Goal: Information Seeking & Learning: Learn about a topic

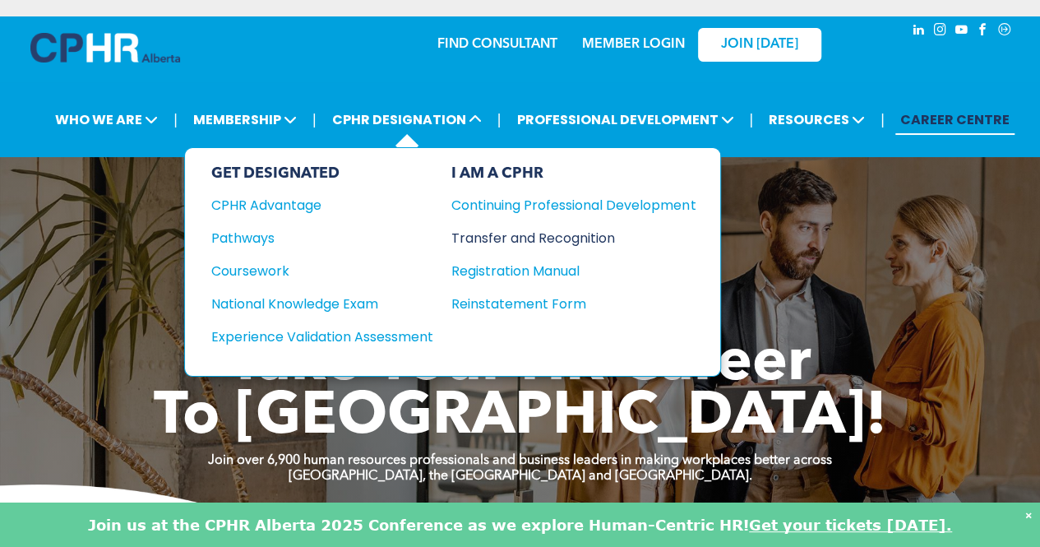
click at [539, 228] on div "Transfer and Recognition" at bounding box center [562, 238] width 220 height 21
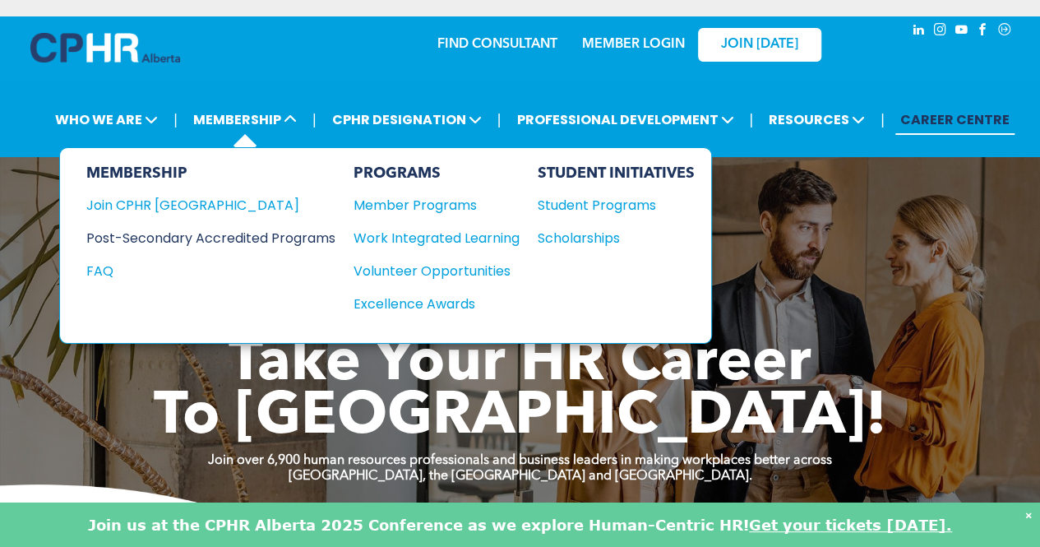
click at [234, 228] on div "Post-Secondary Accredited Programs" at bounding box center [198, 238] width 225 height 21
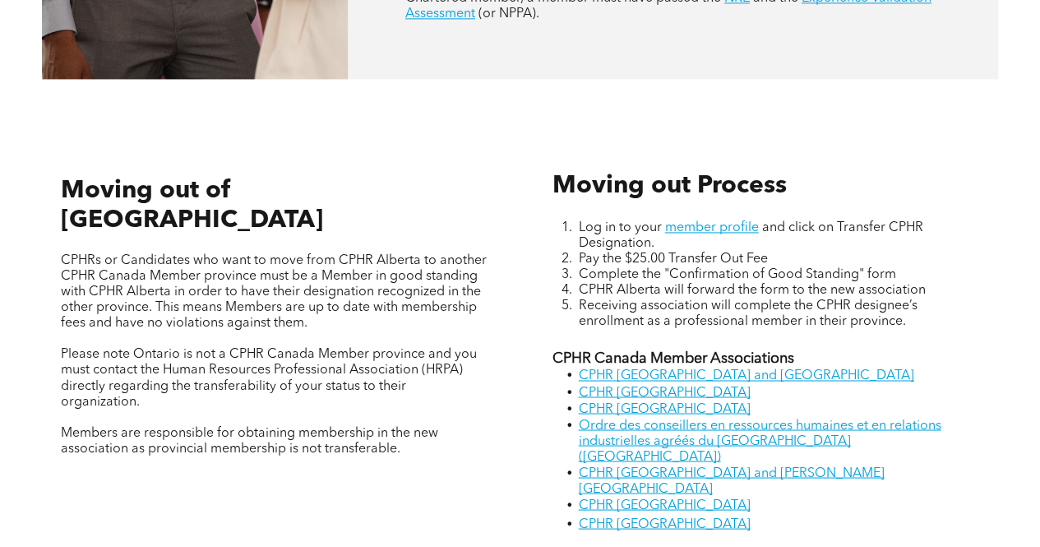
scroll to position [1234, 0]
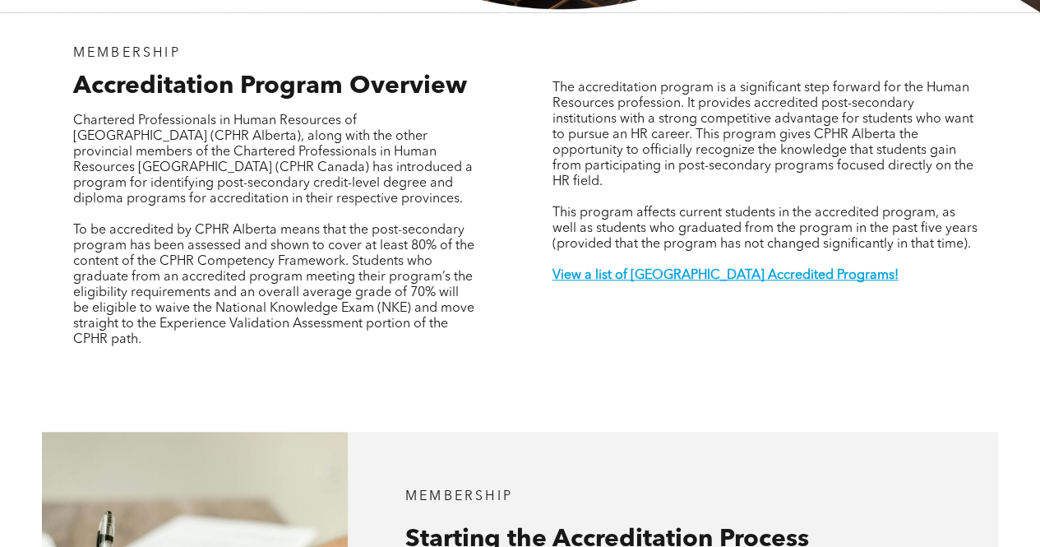
scroll to position [494, 0]
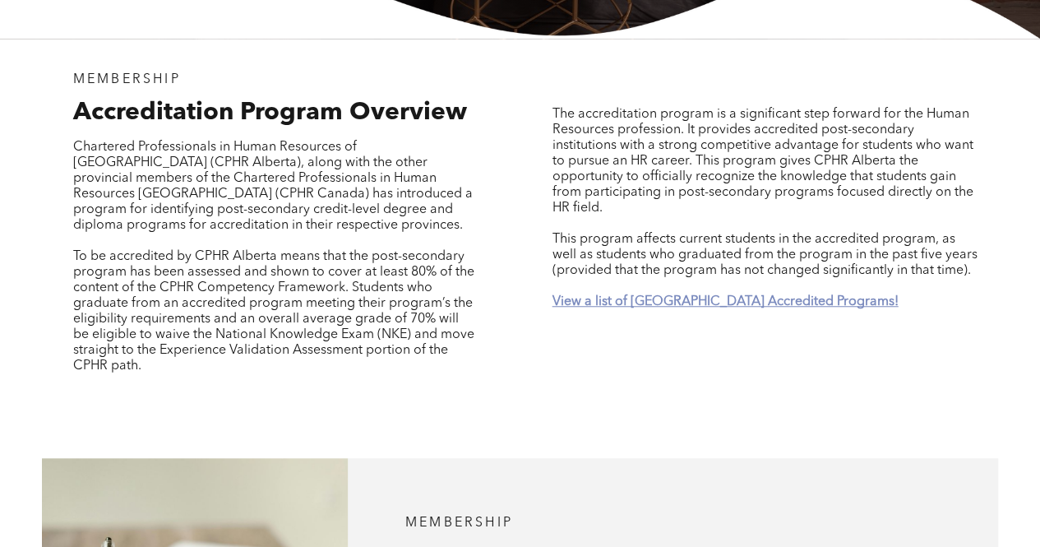
click at [677, 295] on strong "View a list of [GEOGRAPHIC_DATA] Accredited Programs!" at bounding box center [725, 301] width 346 height 13
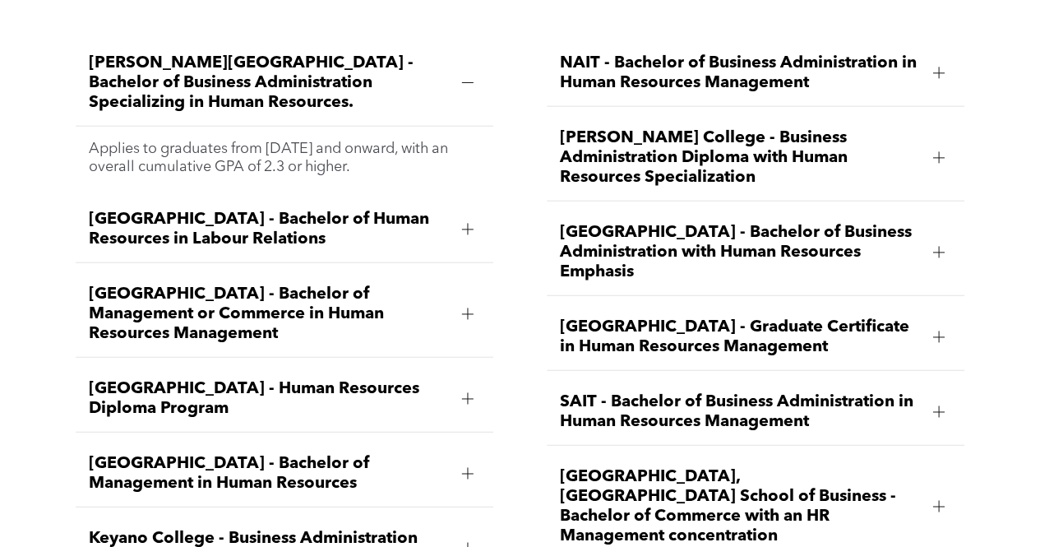
scroll to position [2037, 0]
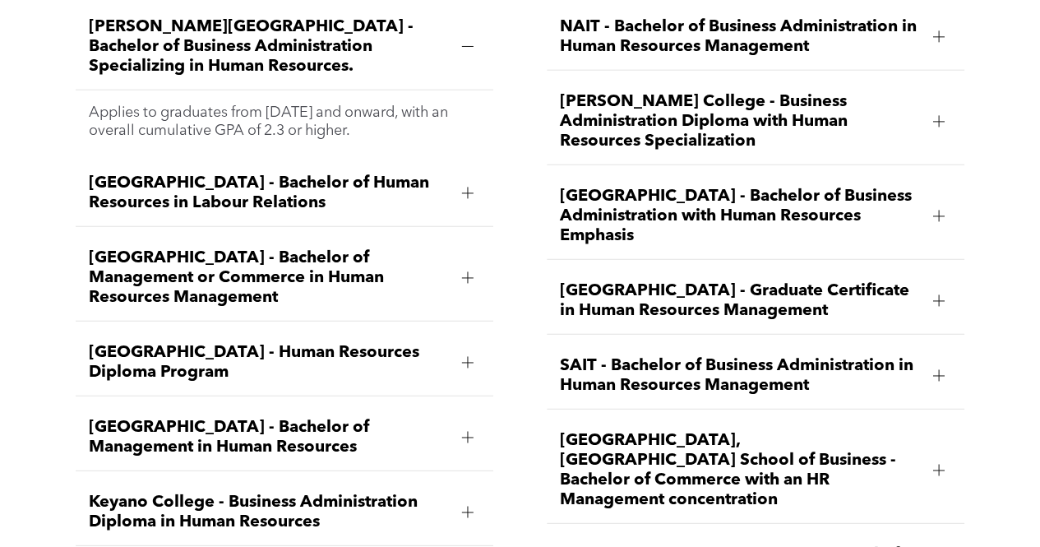
click at [948, 289] on div at bounding box center [939, 301] width 25 height 25
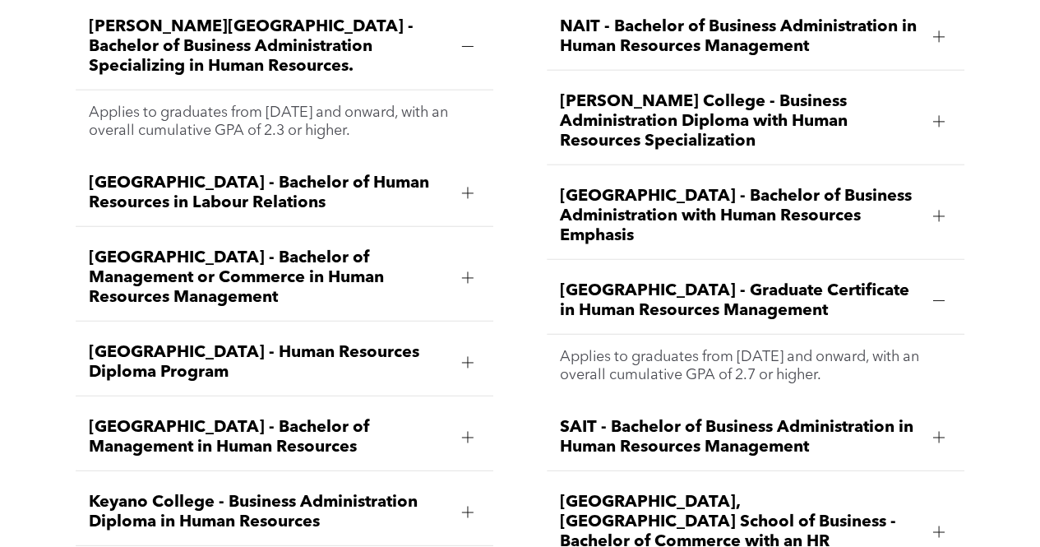
click at [785, 281] on span "[GEOGRAPHIC_DATA] - Graduate Certificate in Human Resources Management" at bounding box center [740, 300] width 360 height 39
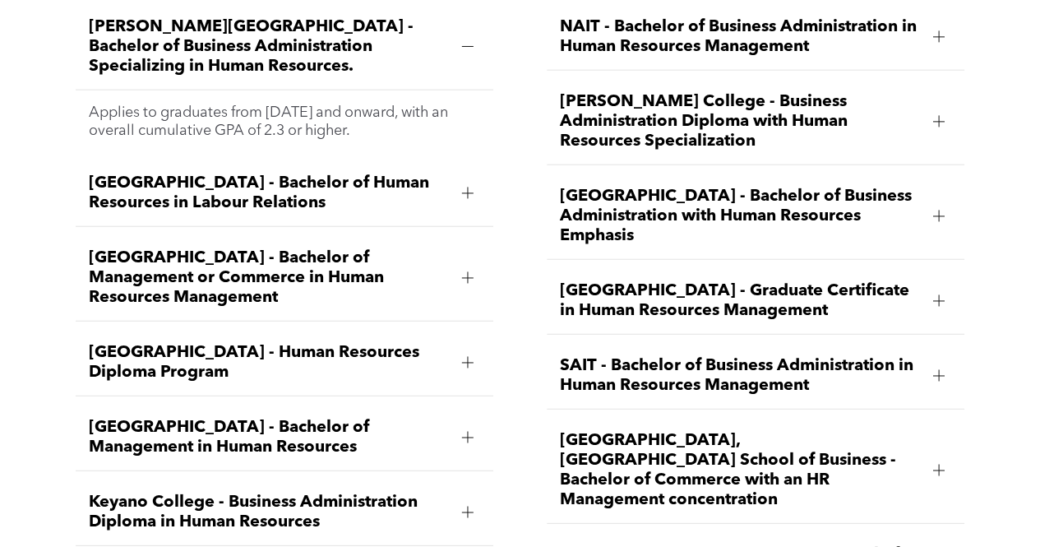
click at [785, 281] on span "[GEOGRAPHIC_DATA] - Graduate Certificate in Human Resources Management" at bounding box center [740, 300] width 360 height 39
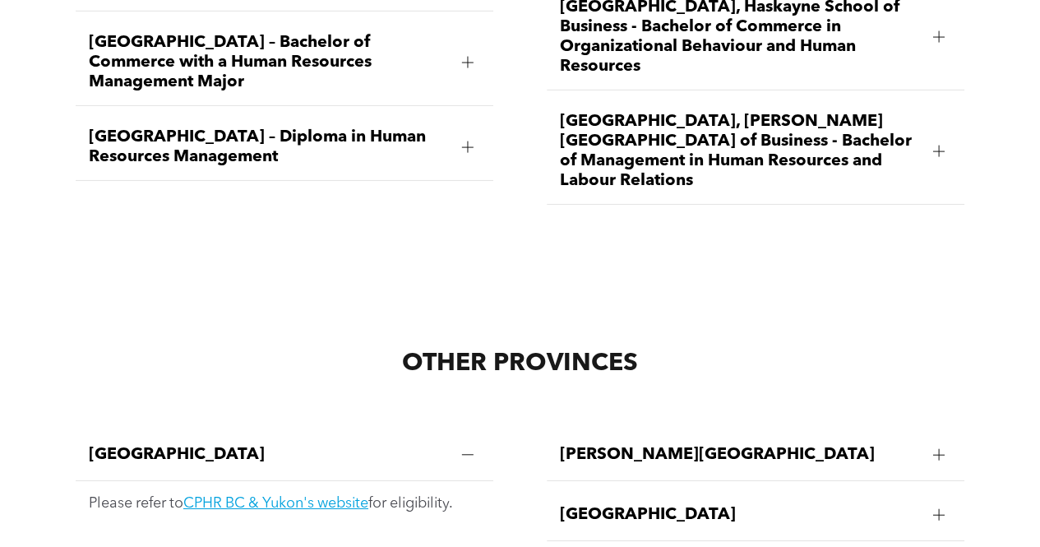
scroll to position [2201, 0]
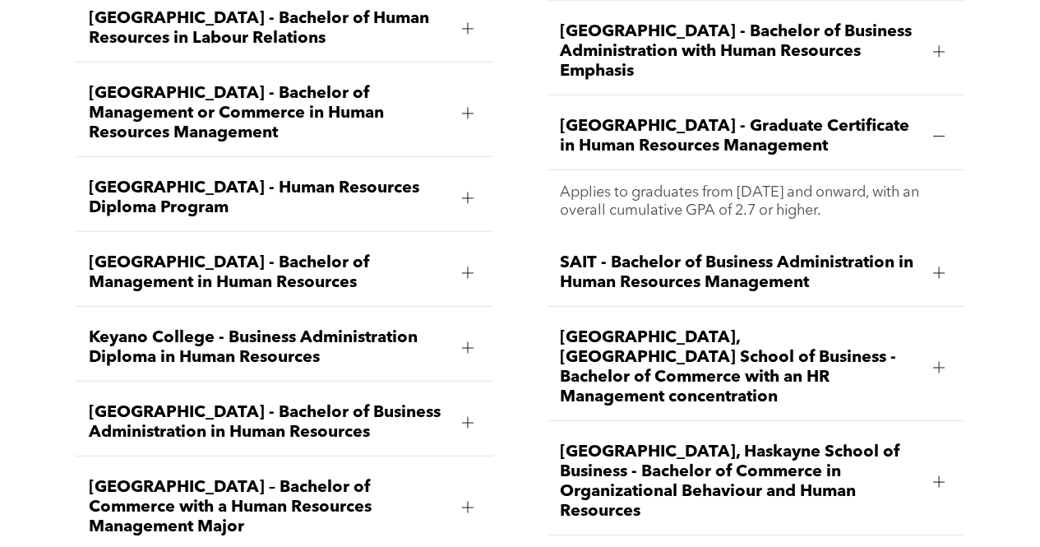
click at [710, 117] on span "[GEOGRAPHIC_DATA] - Graduate Certificate in Human Resources Management" at bounding box center [740, 136] width 360 height 39
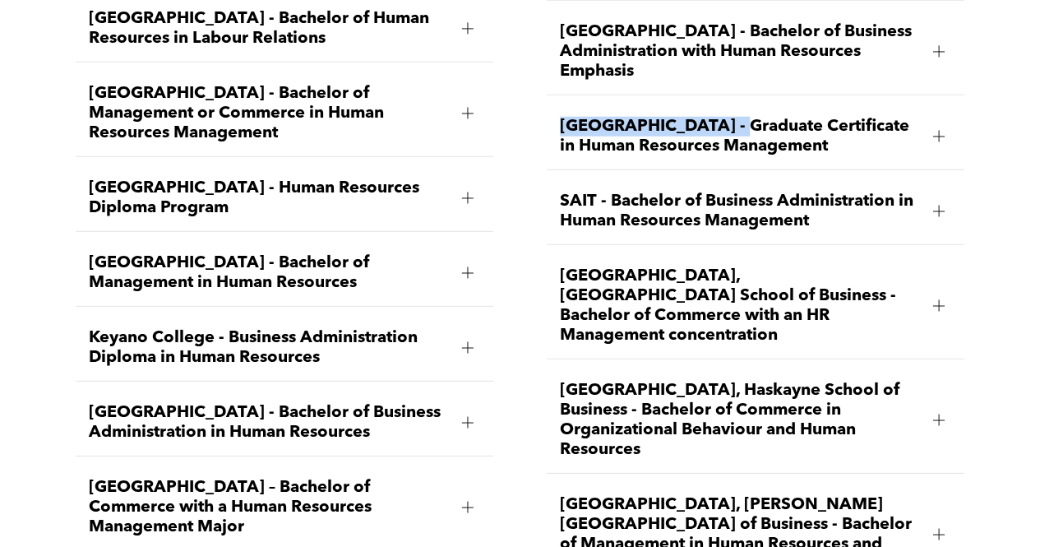
drag, startPoint x: 564, startPoint y: 100, endPoint x: 729, endPoint y: 107, distance: 164.6
click at [729, 117] on span "[GEOGRAPHIC_DATA] - Graduate Certificate in Human Resources Management" at bounding box center [740, 136] width 360 height 39
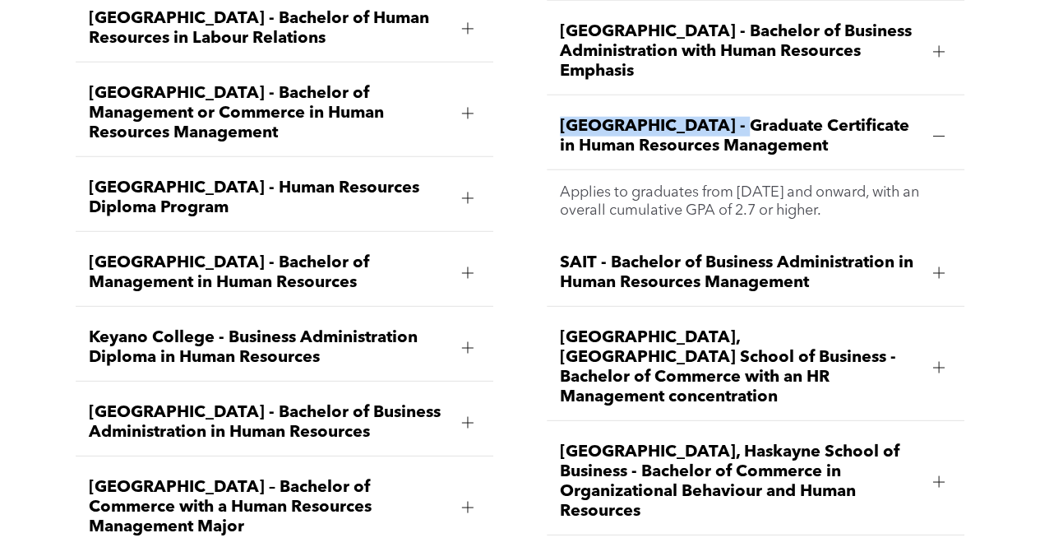
copy span "[GEOGRAPHIC_DATA]"
click at [981, 118] on div "[PERSON_NAME][GEOGRAPHIC_DATA] - Bachelor of Business Administration Specializi…" at bounding box center [520, 255] width 1040 height 878
click at [470, 190] on div "[GEOGRAPHIC_DATA] - Human Resources Diploma Program" at bounding box center [285, 198] width 418 height 67
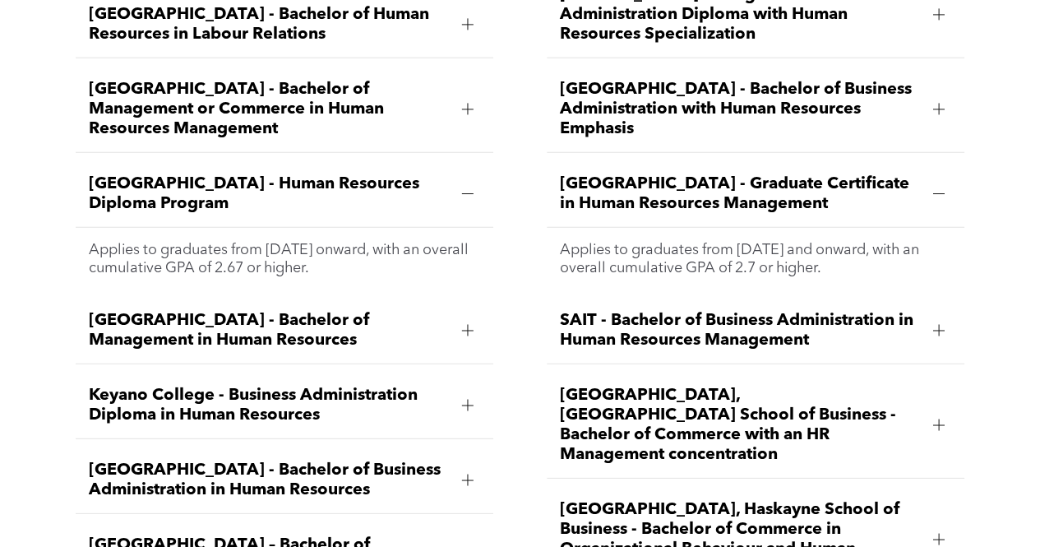
scroll to position [2139, 0]
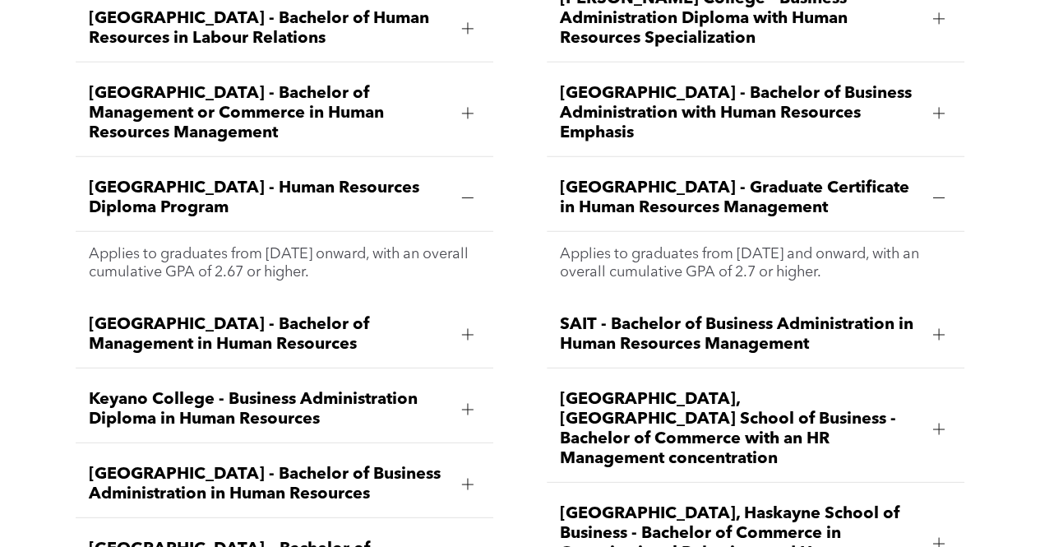
click at [464, 197] on div at bounding box center [468, 197] width 12 height 1
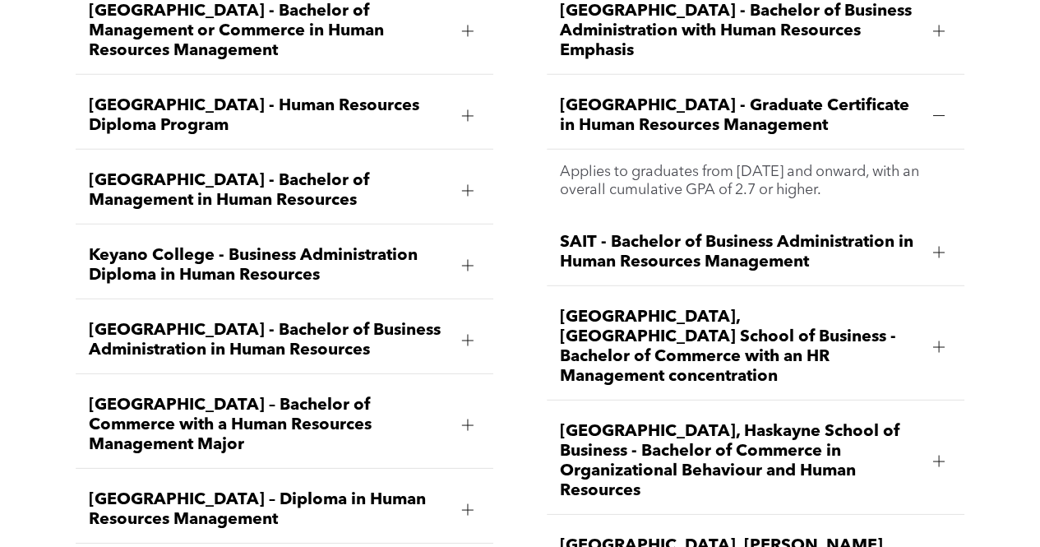
scroll to position [2304, 0]
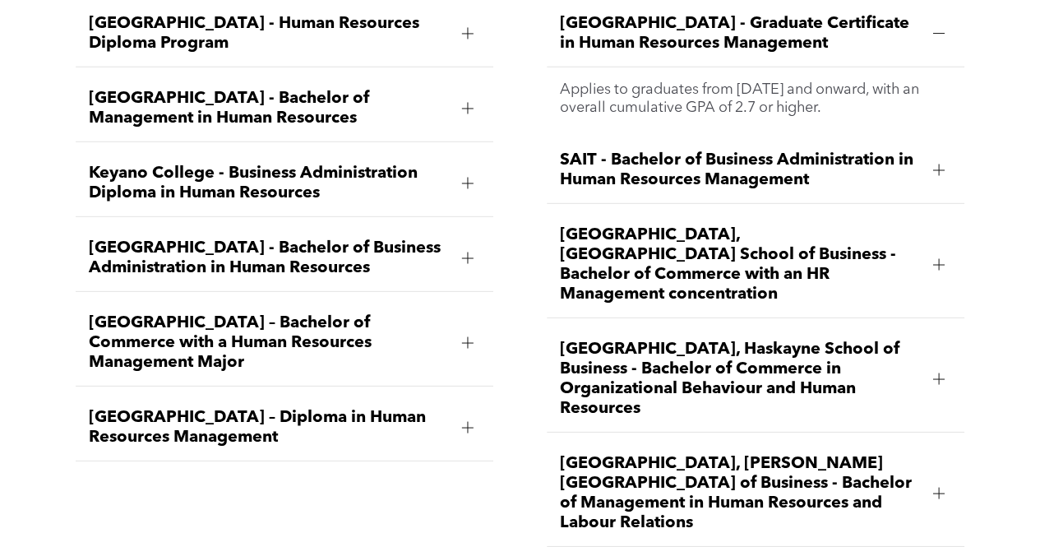
click at [934, 165] on div at bounding box center [940, 171] width 12 height 12
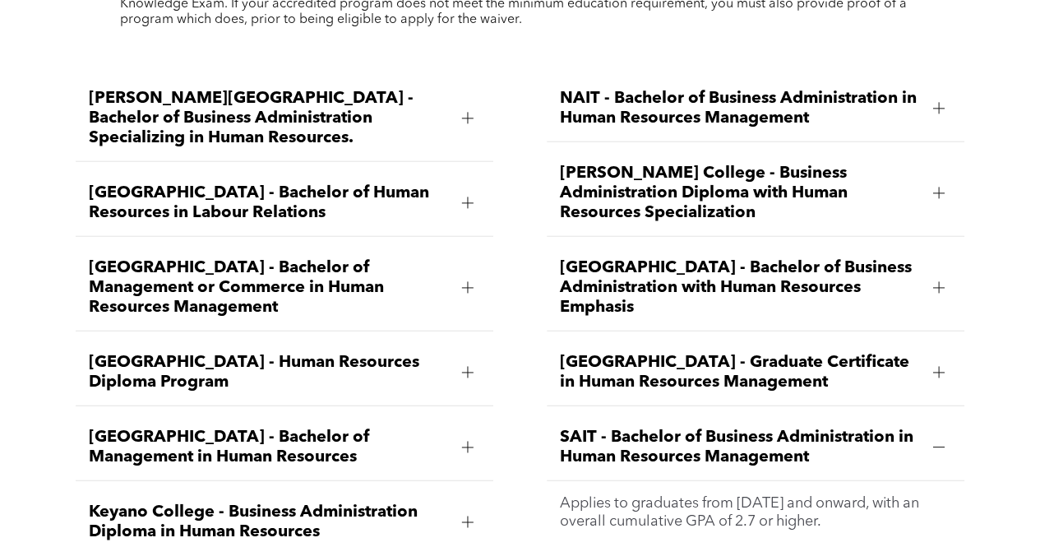
scroll to position [1975, 0]
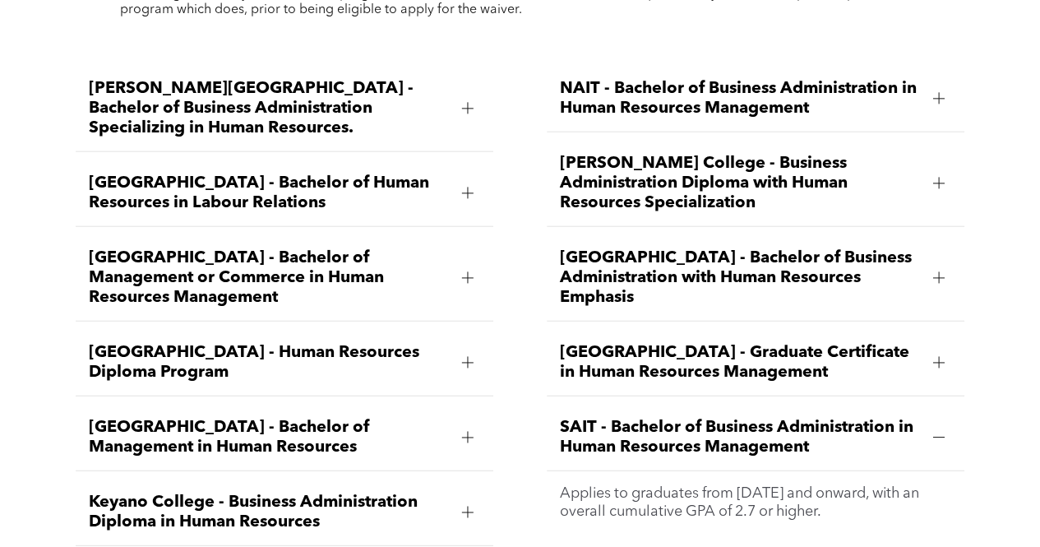
click at [946, 171] on div at bounding box center [939, 183] width 25 height 25
